Goal: Navigation & Orientation: Find specific page/section

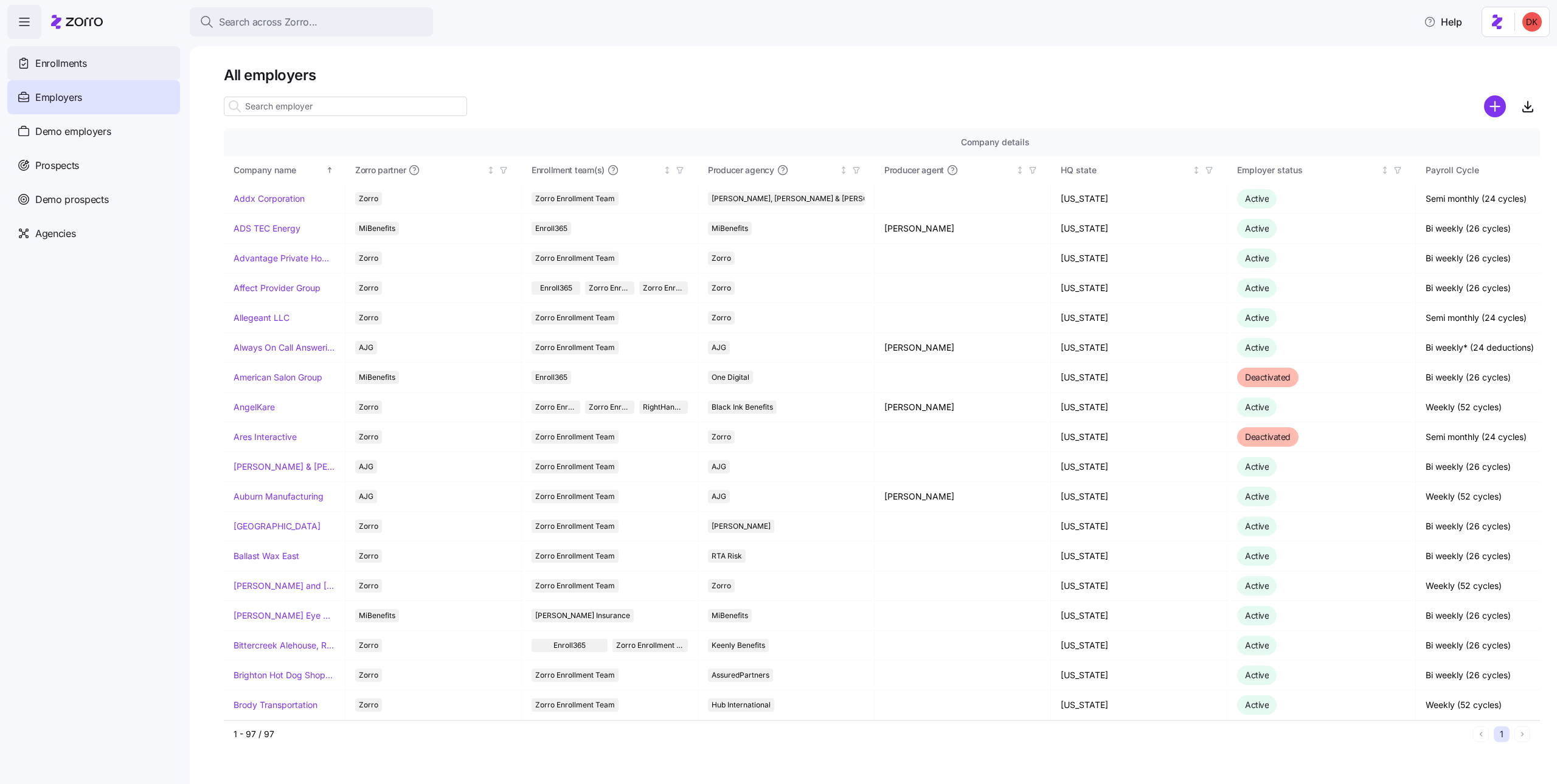
click at [94, 60] on div "Enrollments" at bounding box center [93, 63] width 173 height 34
